Goal: Information Seeking & Learning: Learn about a topic

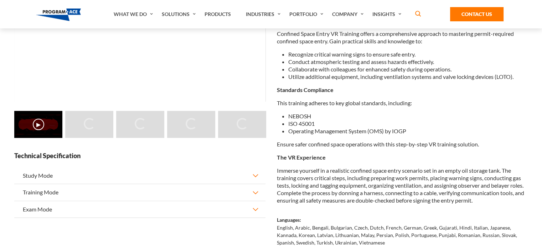
scroll to position [142, 0]
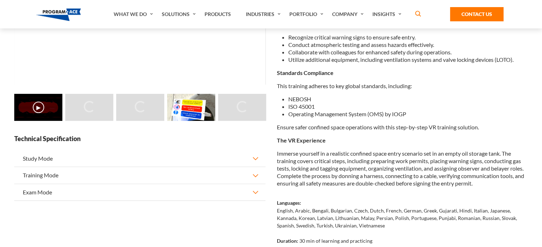
click at [257, 158] on button "Study Mode" at bounding box center [139, 159] width 251 height 16
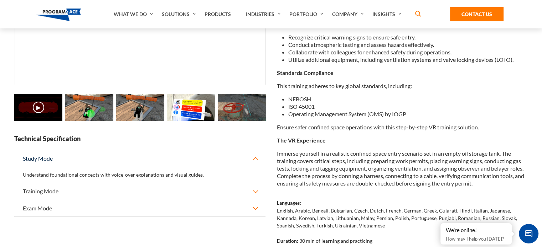
click at [254, 193] on button "Training Mode" at bounding box center [139, 191] width 251 height 16
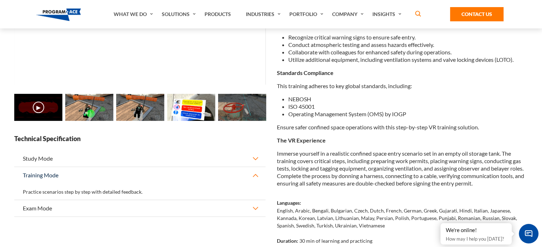
click at [253, 208] on button "Exam Mode" at bounding box center [139, 208] width 251 height 16
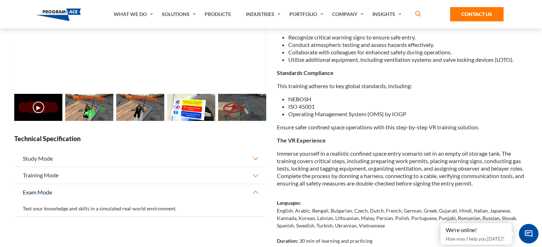
click at [155, 208] on div "Test your knowledge and skills in a simulated real-world environment." at bounding box center [139, 209] width 251 height 16
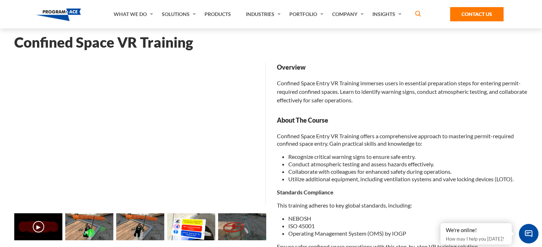
scroll to position [36, 0]
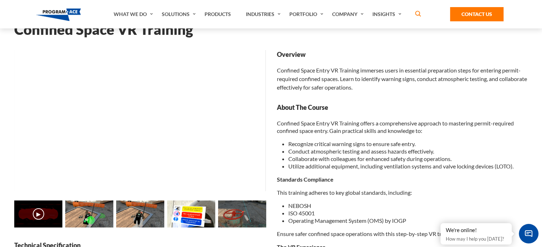
click at [90, 217] on img at bounding box center [89, 214] width 48 height 27
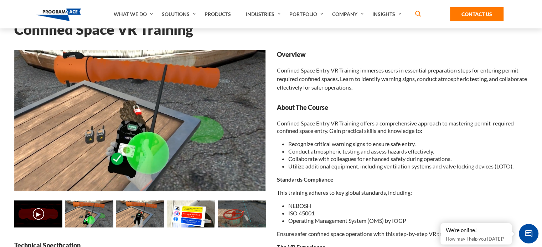
click at [127, 155] on img at bounding box center [139, 120] width 251 height 141
click at [130, 210] on img at bounding box center [140, 214] width 48 height 27
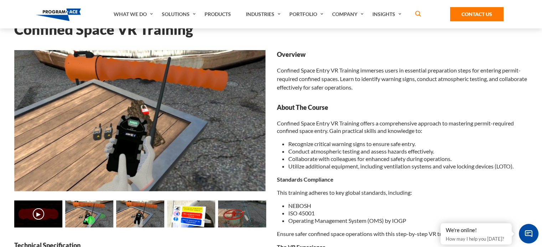
click at [176, 209] on img at bounding box center [191, 214] width 48 height 27
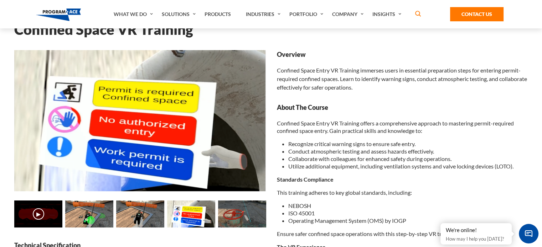
click at [225, 213] on img at bounding box center [242, 214] width 48 height 27
